Goal: Task Accomplishment & Management: Manage account settings

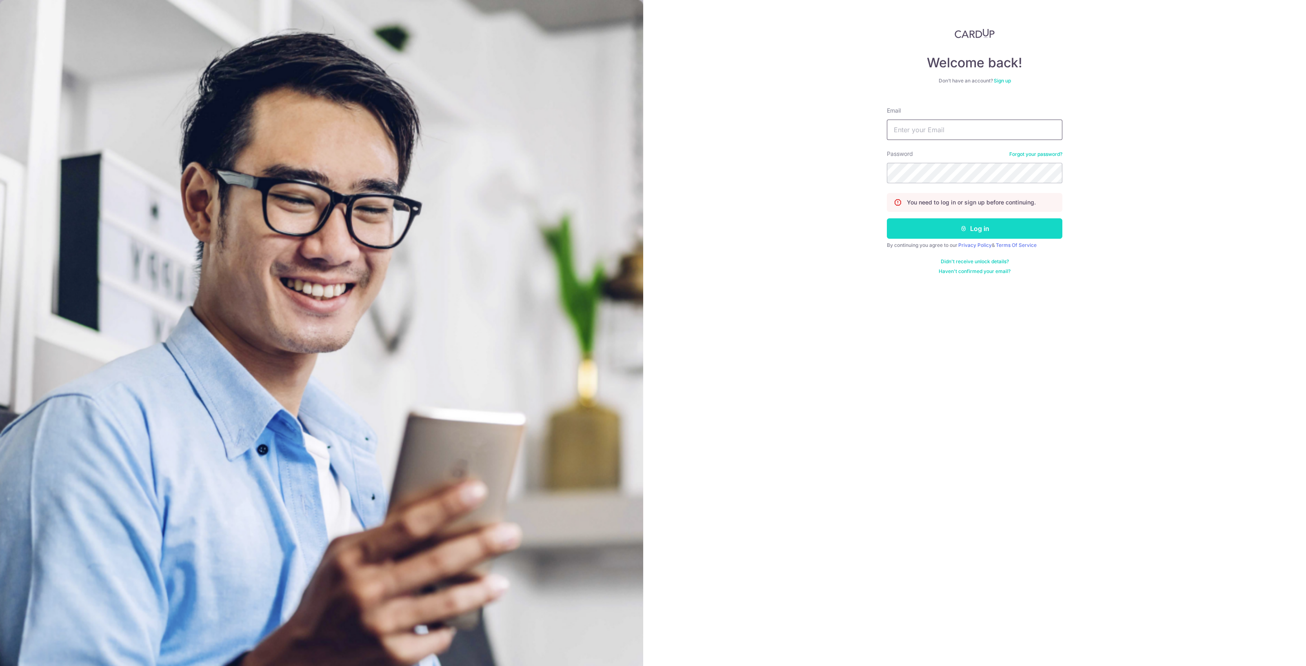
type input "[EMAIL_ADDRESS][DOMAIN_NAME]"
click at [981, 226] on button "Log in" at bounding box center [974, 228] width 175 height 20
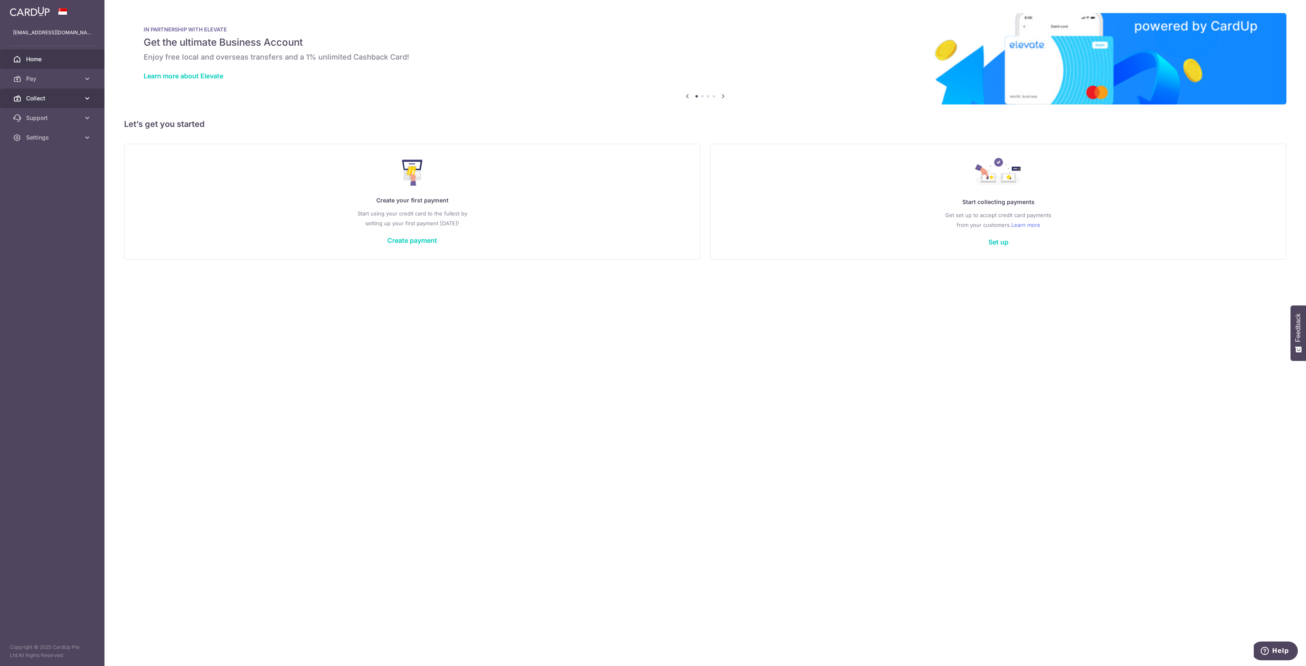
click at [45, 98] on span "Collect" at bounding box center [53, 98] width 54 height 8
click at [42, 117] on span "Dashboard" at bounding box center [53, 118] width 54 height 8
click at [43, 119] on span "Dashboard" at bounding box center [53, 118] width 54 height 8
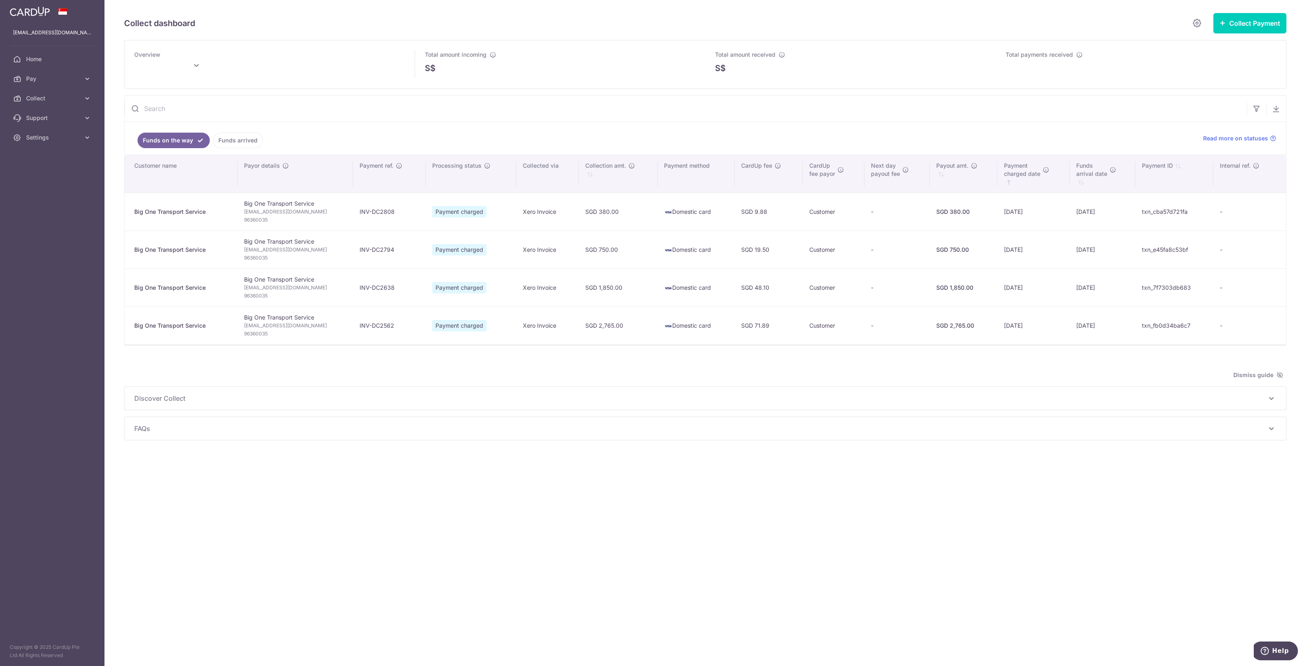
type input "October 2025"
